Goal: Information Seeking & Learning: Learn about a topic

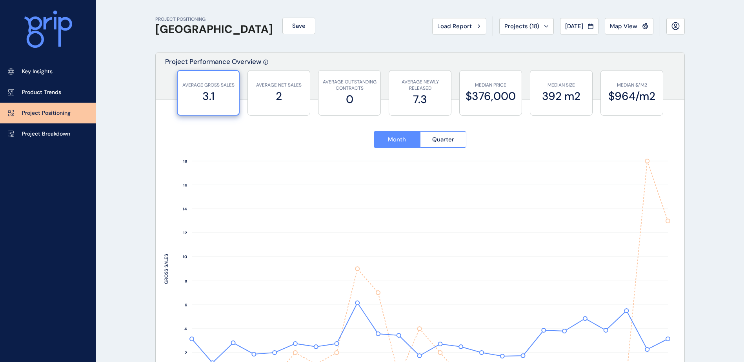
click at [478, 26] on icon at bounding box center [479, 26] width 2 height 5
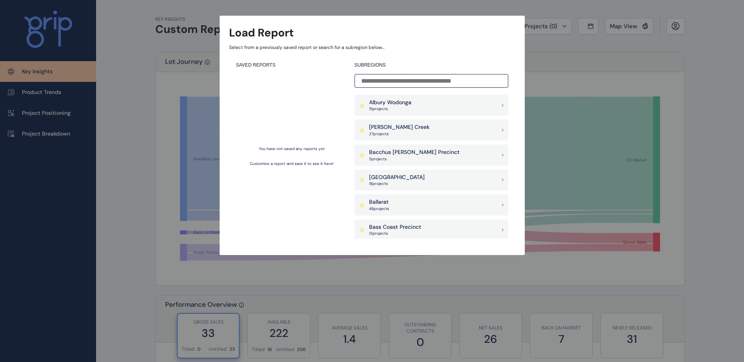
click at [386, 80] on input at bounding box center [431, 81] width 154 height 14
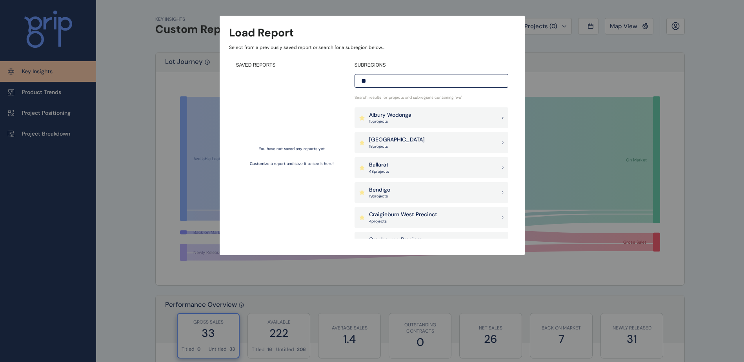
type input "*"
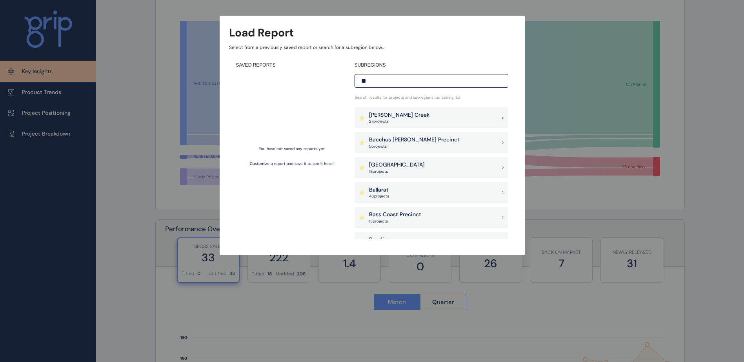
scroll to position [78, 0]
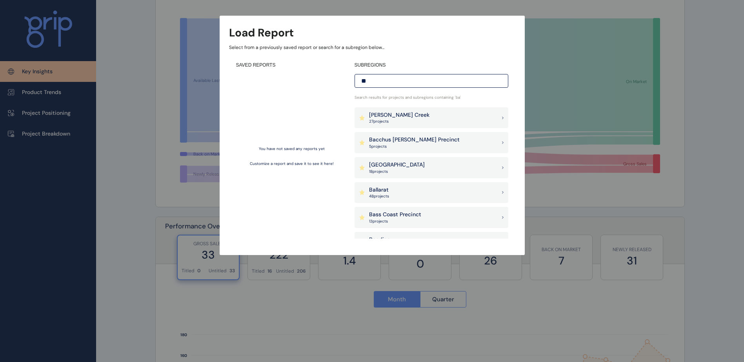
type input "**"
click at [407, 214] on p "Bass Coast Precinct" at bounding box center [395, 215] width 52 height 8
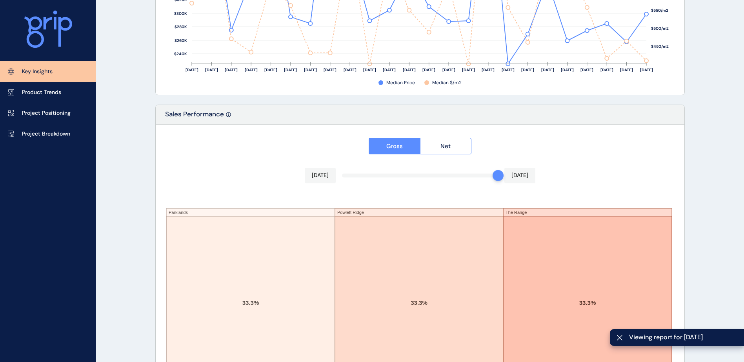
scroll to position [1288, 0]
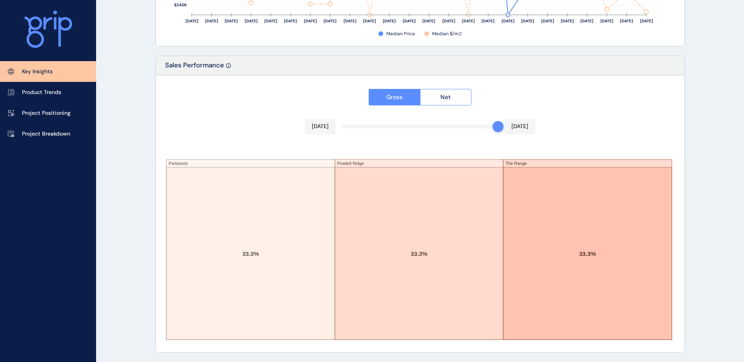
click at [43, 116] on p "Project Positioning" at bounding box center [46, 113] width 49 height 8
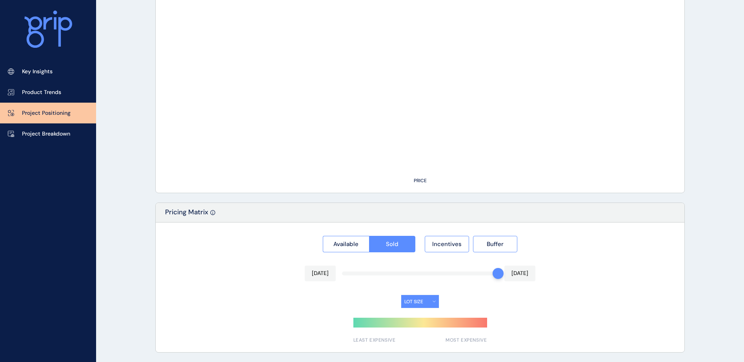
scroll to position [541, 0]
type input "*********"
click at [343, 244] on span "Available" at bounding box center [345, 244] width 25 height 8
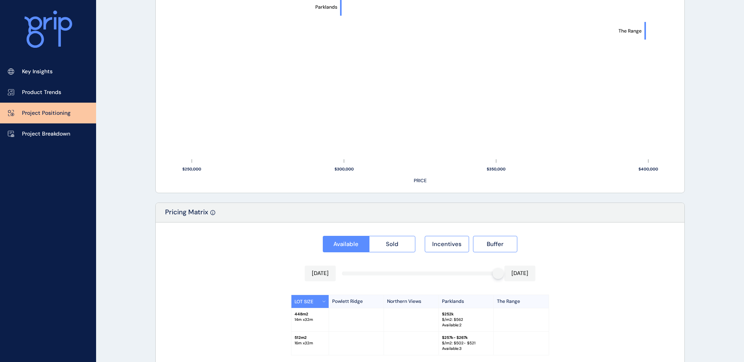
scroll to position [588, 0]
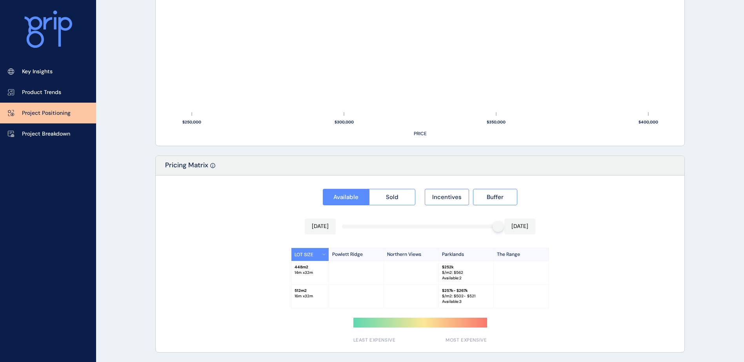
click at [49, 129] on link "Project Breakdown" at bounding box center [48, 134] width 96 height 21
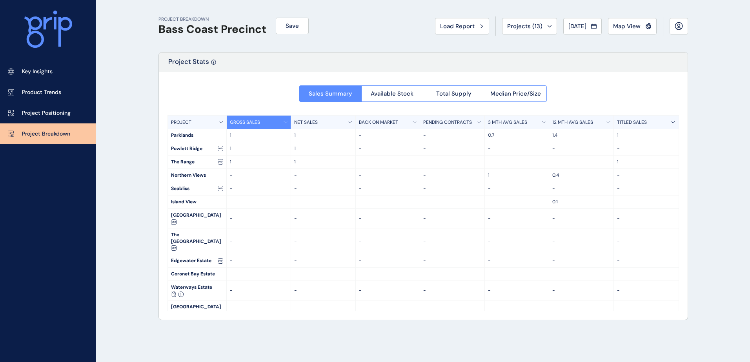
click at [624, 25] on span "Map View" at bounding box center [626, 26] width 27 height 8
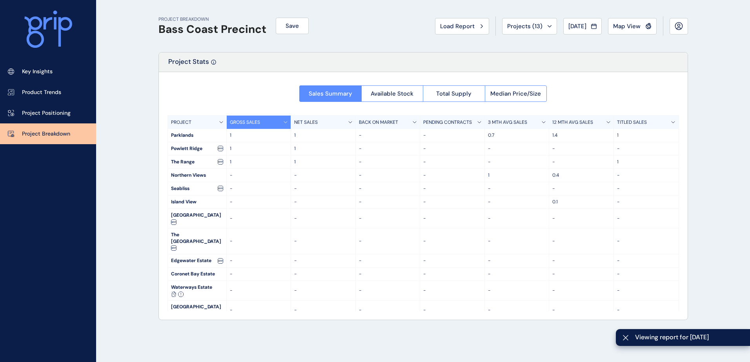
click at [47, 118] on link "Project Positioning" at bounding box center [48, 113] width 96 height 21
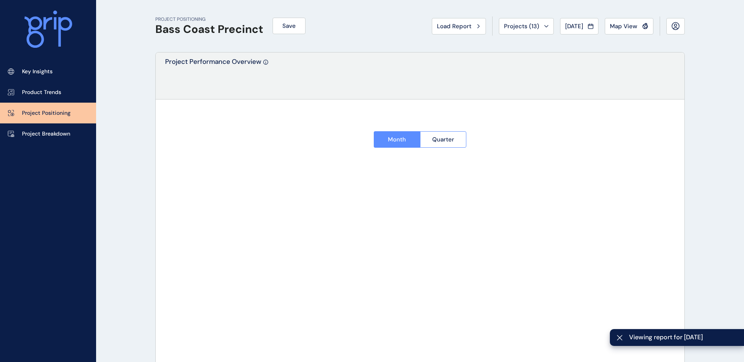
type input "*********"
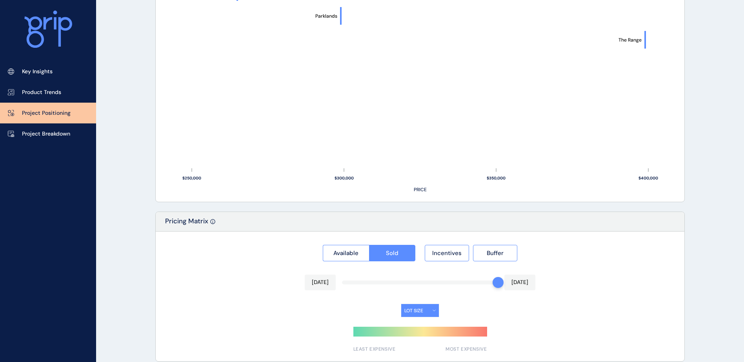
scroll to position [541, 0]
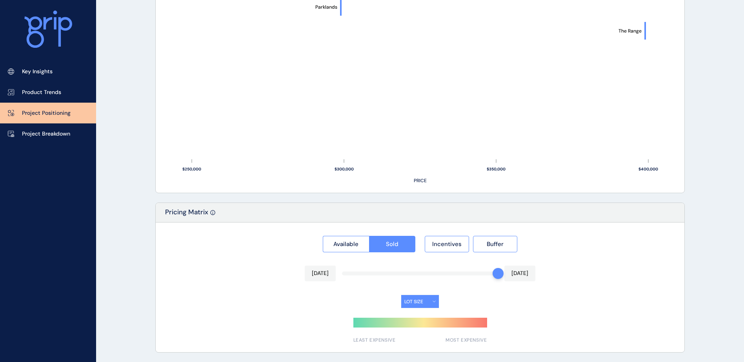
click at [329, 243] on button "Available" at bounding box center [346, 244] width 46 height 16
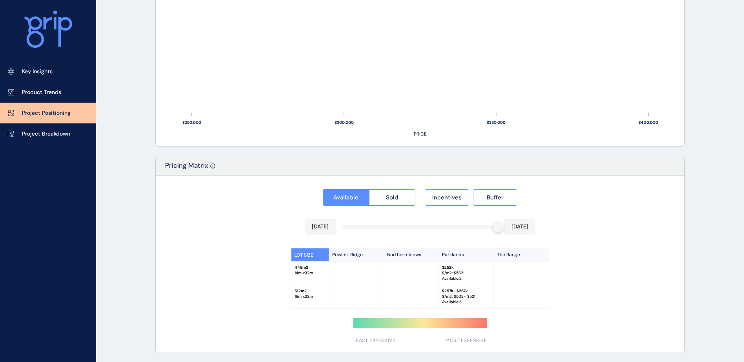
scroll to position [588, 0]
